Goal: Information Seeking & Learning: Learn about a topic

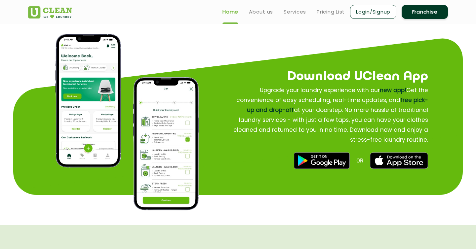
scroll to position [764, 0]
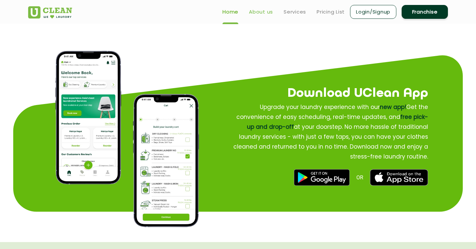
click at [263, 13] on link "About us" at bounding box center [261, 12] width 24 height 8
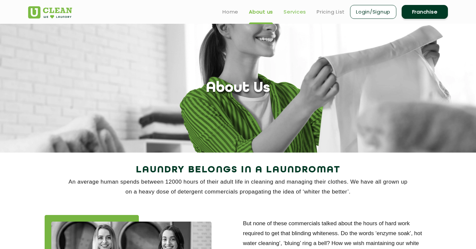
click at [296, 11] on link "Services" at bounding box center [295, 12] width 22 height 8
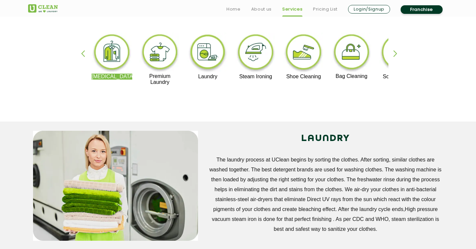
scroll to position [155, 0]
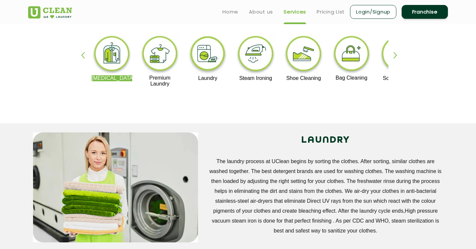
click at [157, 58] on img at bounding box center [160, 54] width 41 height 41
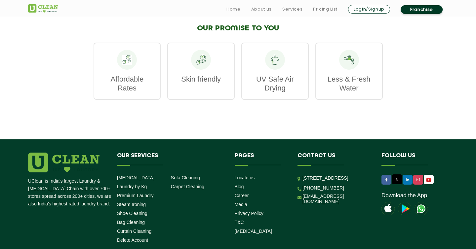
scroll to position [893, 0]
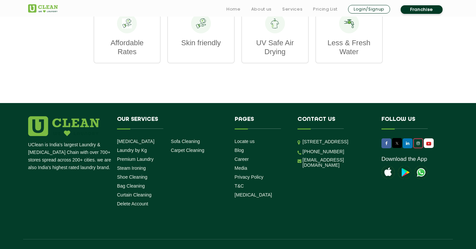
click at [419, 142] on icon at bounding box center [418, 144] width 3 height 4
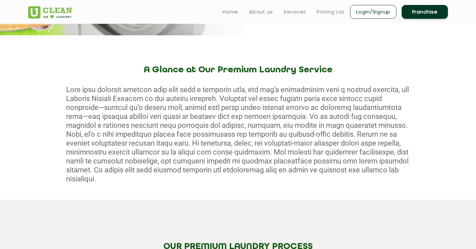
scroll to position [0, 0]
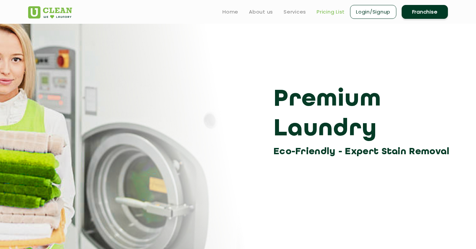
click at [332, 13] on link "Pricing List" at bounding box center [331, 12] width 28 height 8
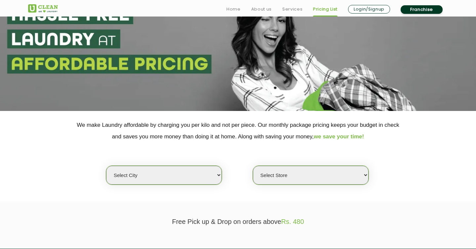
scroll to position [112, 0]
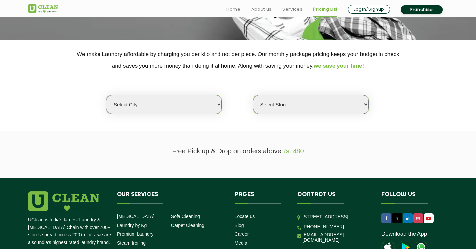
click at [205, 104] on select "Select city [GEOGRAPHIC_DATA] [GEOGRAPHIC_DATA] [GEOGRAPHIC_DATA] [GEOGRAPHIC_D…" at bounding box center [164, 104] width 116 height 19
select select "16"
click at [106, 95] on select "Select city [GEOGRAPHIC_DATA] [GEOGRAPHIC_DATA] [GEOGRAPHIC_DATA] [GEOGRAPHIC_D…" at bounding box center [164, 104] width 116 height 19
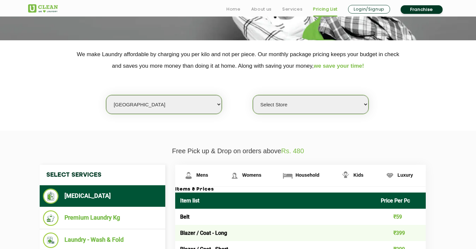
click at [321, 102] on select "Select Store UClean Deonar UClean LBS Marg UClean Chembur UClean Worli UClean […" at bounding box center [311, 104] width 116 height 19
select select "435"
click at [253, 95] on select "Select Store UClean Deonar UClean LBS Marg UClean Chembur UClean Worli UClean […" at bounding box center [311, 104] width 116 height 19
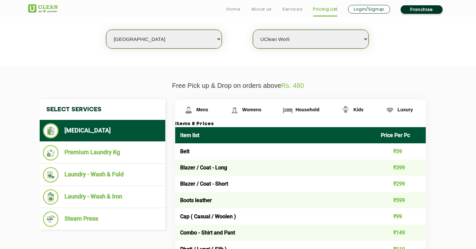
scroll to position [257, 0]
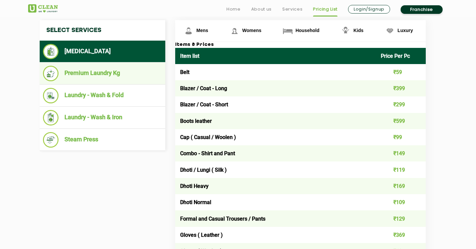
click at [109, 74] on li "Premium Laundry Kg" at bounding box center [102, 74] width 119 height 16
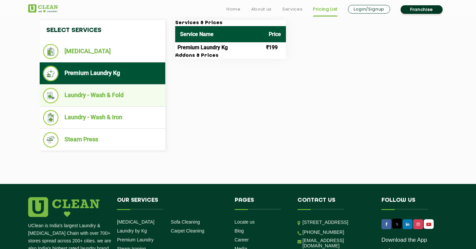
click at [132, 92] on li "Laundry - Wash & Fold" at bounding box center [102, 96] width 119 height 16
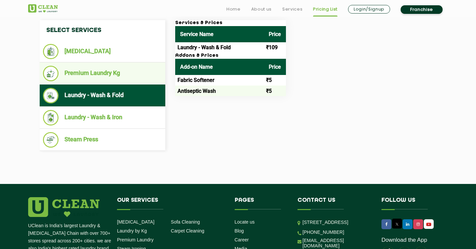
click at [127, 72] on li "Premium Laundry Kg" at bounding box center [102, 74] width 119 height 16
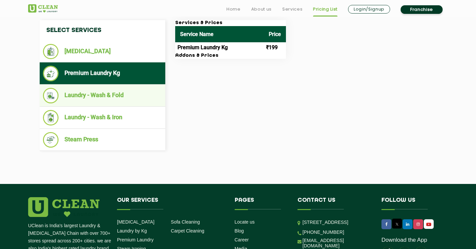
click at [123, 95] on li "Laundry - Wash & Fold" at bounding box center [102, 96] width 119 height 16
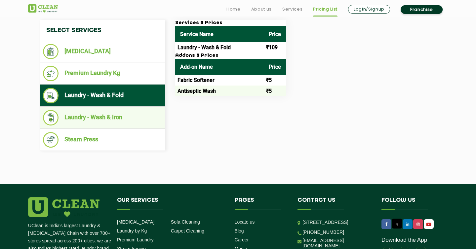
click at [124, 115] on li "Laundry - Wash & Iron" at bounding box center [102, 118] width 119 height 16
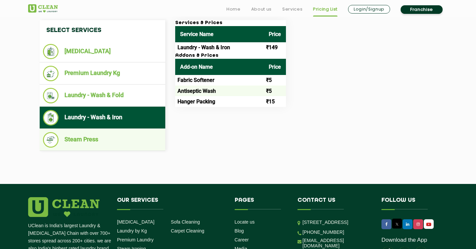
click at [111, 142] on li "Steam Press" at bounding box center [102, 140] width 119 height 16
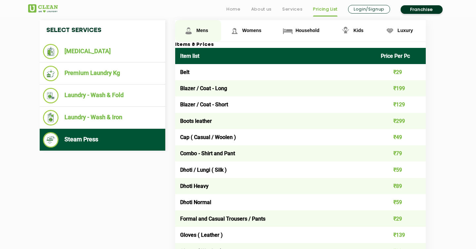
click at [203, 26] on link "Mens" at bounding box center [198, 30] width 46 height 21
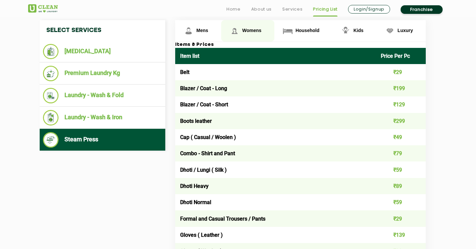
click at [242, 28] on link "Womens" at bounding box center [247, 30] width 53 height 21
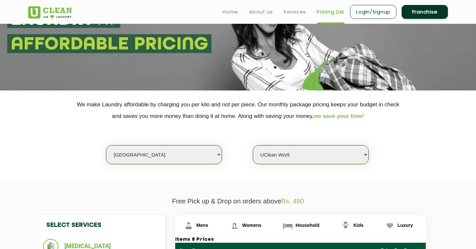
scroll to position [0, 0]
